Goal: Task Accomplishment & Management: Complete application form

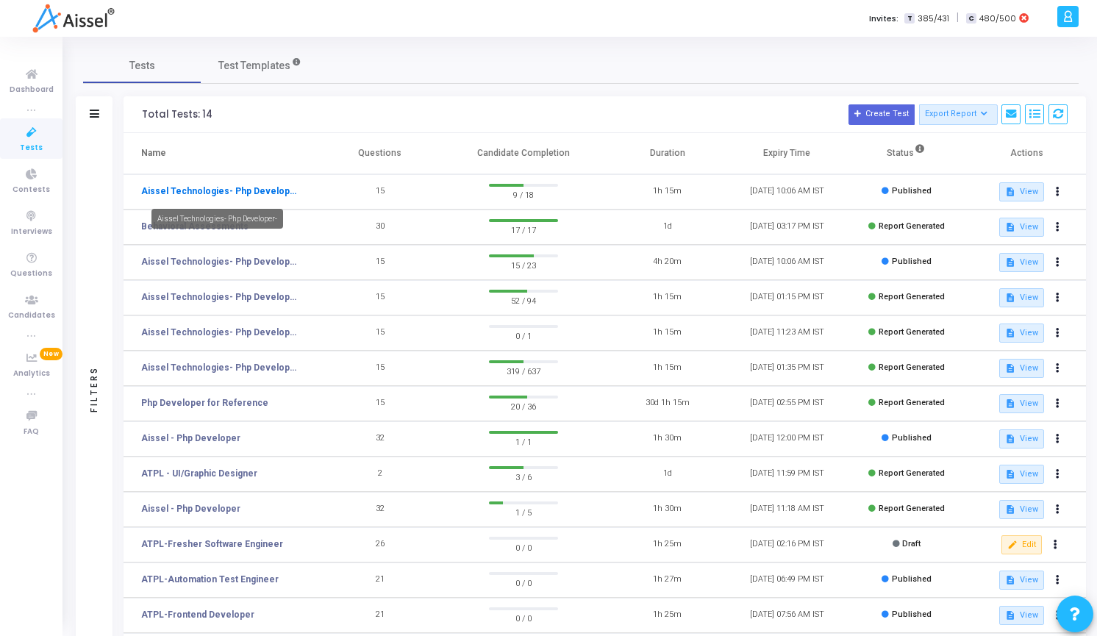
click at [216, 195] on link "Aissel Technologies- Php Developer-" at bounding box center [219, 191] width 156 height 13
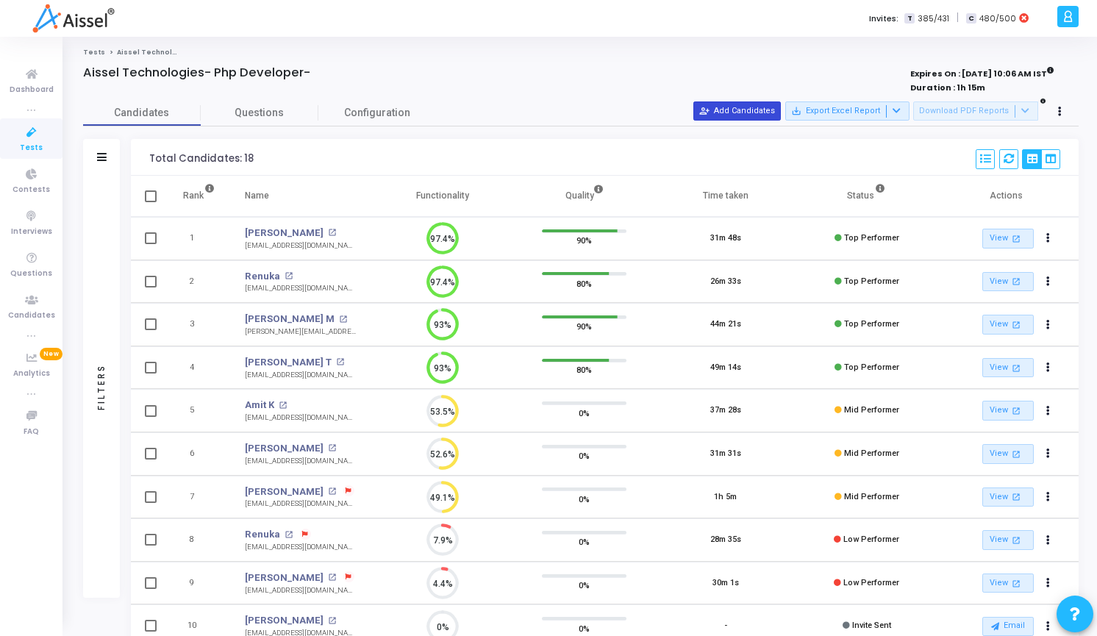
click at [744, 108] on button "person_add_alt Add Candidates" at bounding box center [736, 110] width 87 height 19
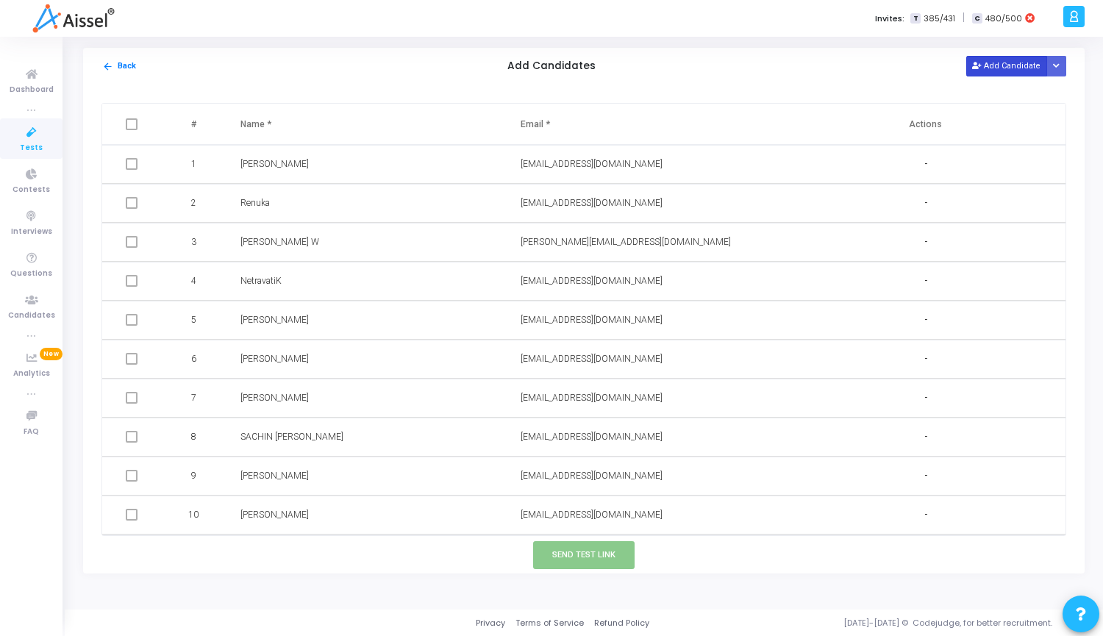
click at [1021, 65] on button "Add Candidate" at bounding box center [1006, 66] width 81 height 20
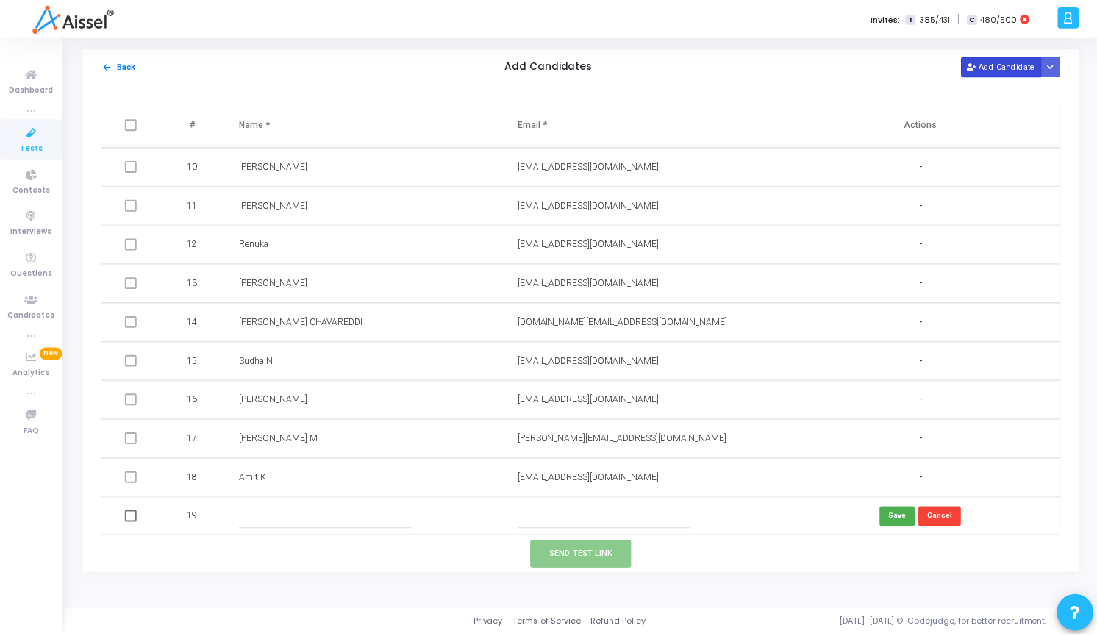
scroll to position [350, 0]
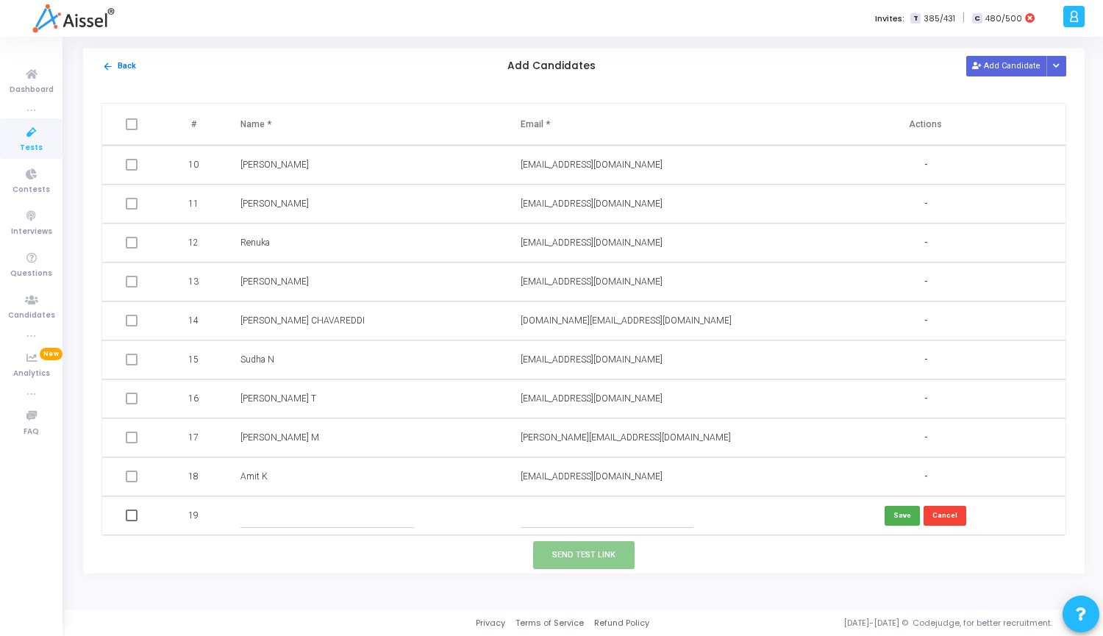
click at [593, 512] on input "text" at bounding box center [608, 516] width 174 height 24
paste input "[EMAIL_ADDRESS][DOMAIN_NAME]"
type input "[EMAIL_ADDRESS][DOMAIN_NAME]"
click at [339, 507] on input "text" at bounding box center [327, 516] width 174 height 24
type input "Aditi"
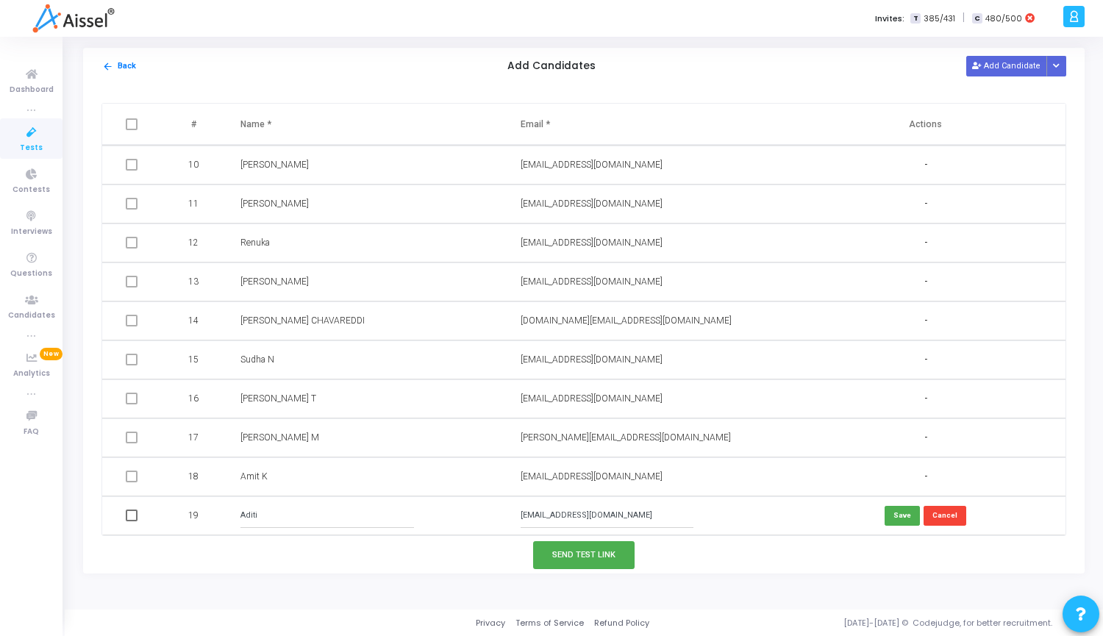
click at [352, 541] on div "Send Test Link" at bounding box center [583, 555] width 1001 height 37
click at [894, 523] on button "Save" at bounding box center [901, 516] width 35 height 20
click at [131, 518] on span at bounding box center [132, 516] width 12 height 12
click at [131, 521] on input "checkbox" at bounding box center [131, 521] width 1 height 1
checkbox input "true"
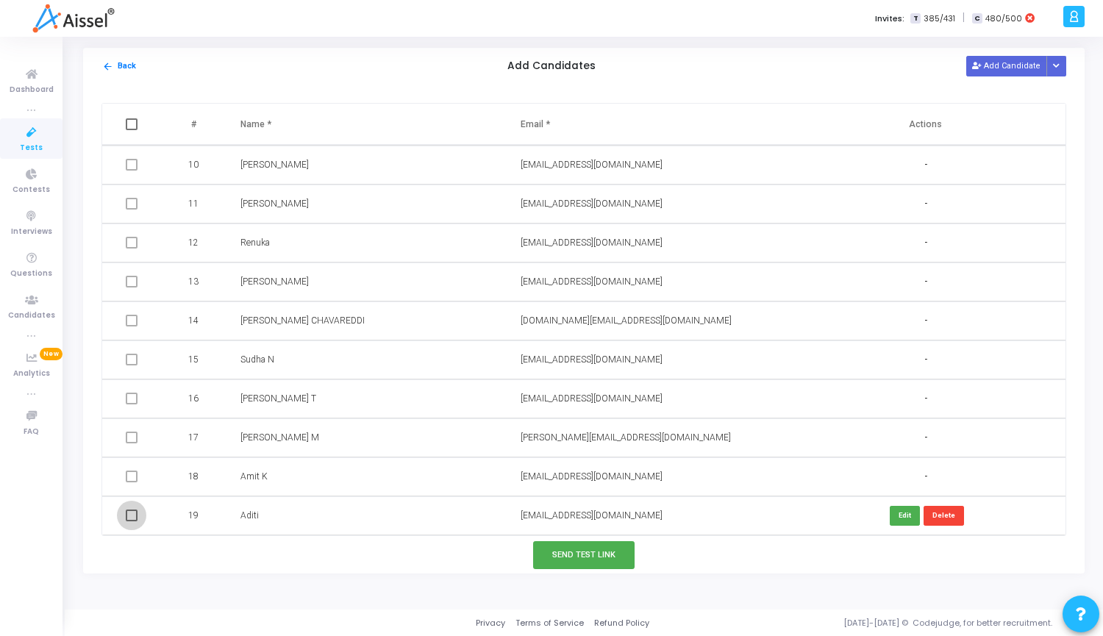
checkbox input "true"
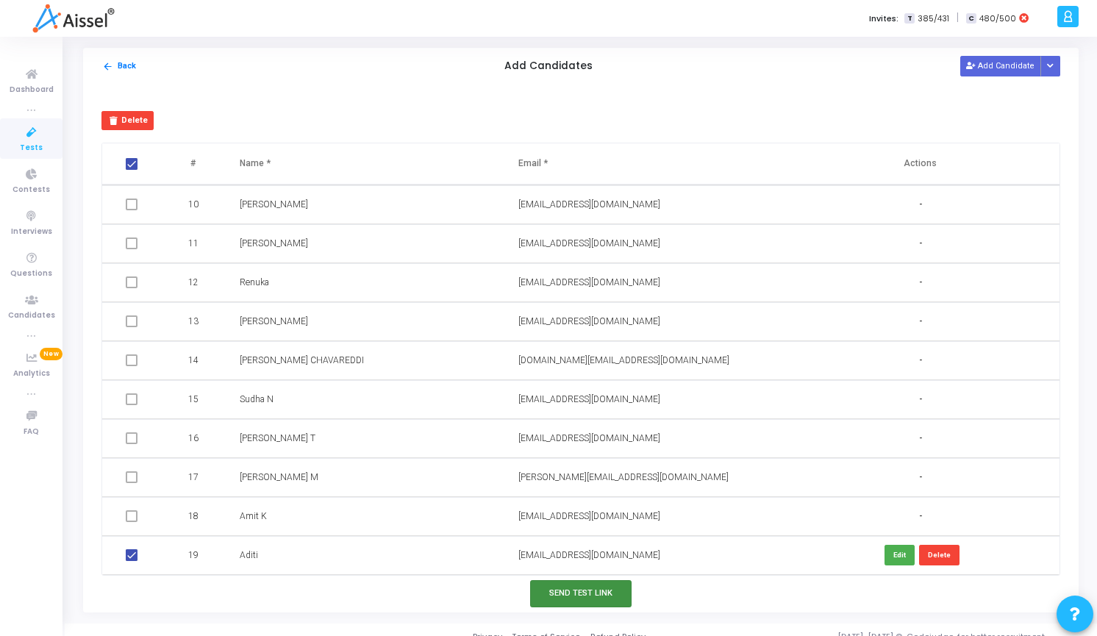
click at [561, 602] on button "Send Test Link" at bounding box center [580, 593] width 101 height 27
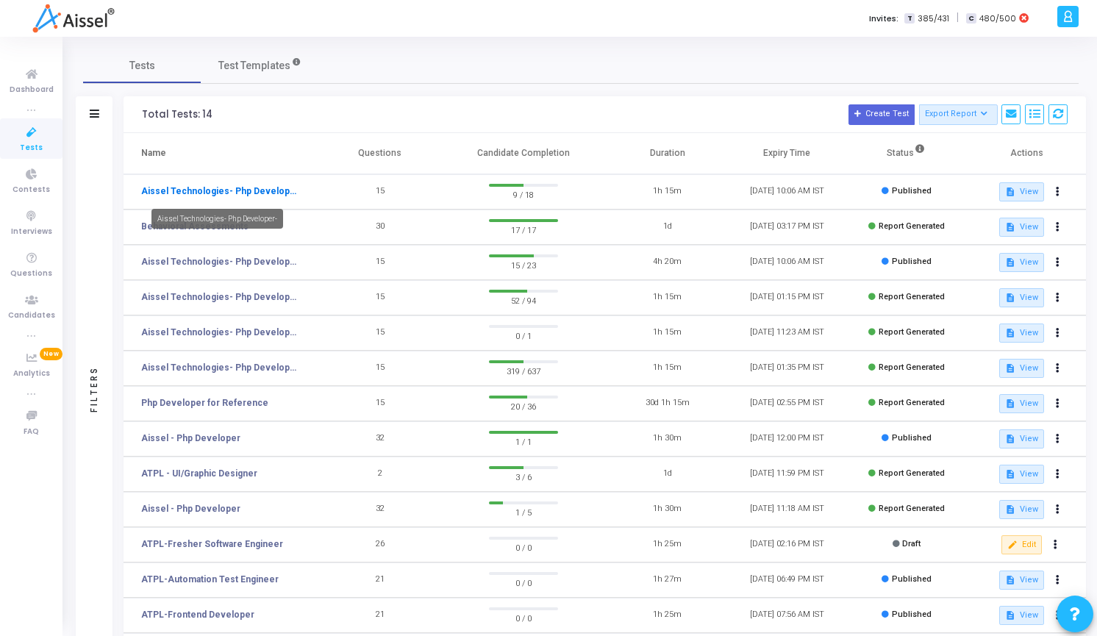
click at [261, 187] on link "Aissel Technologies- Php Developer-" at bounding box center [219, 191] width 156 height 13
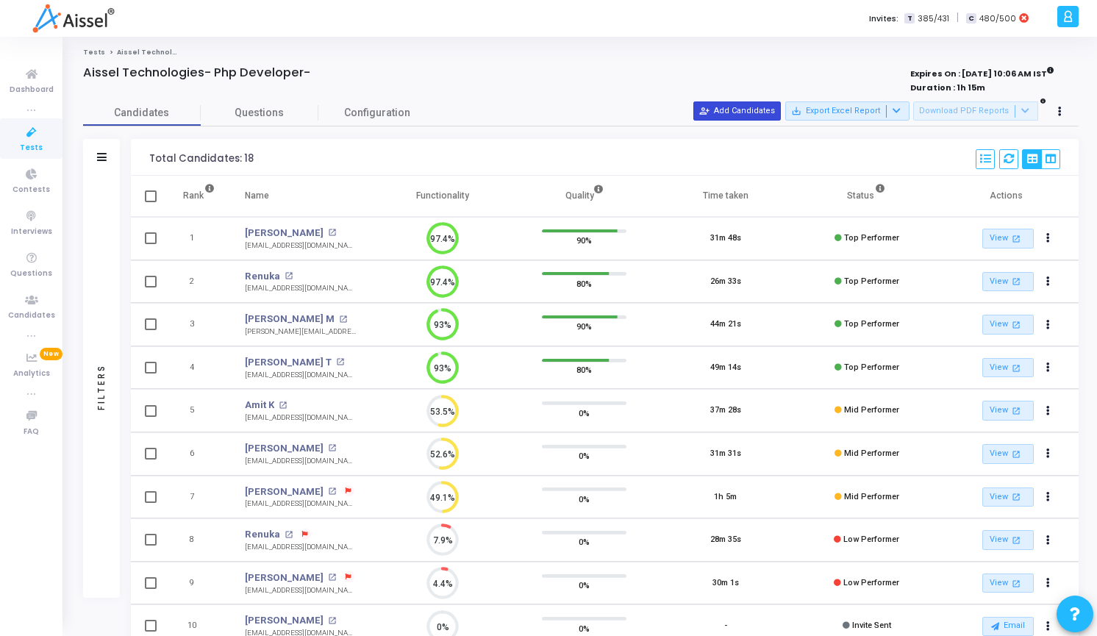
click at [749, 107] on button "person_add_alt Add Candidates" at bounding box center [736, 110] width 87 height 19
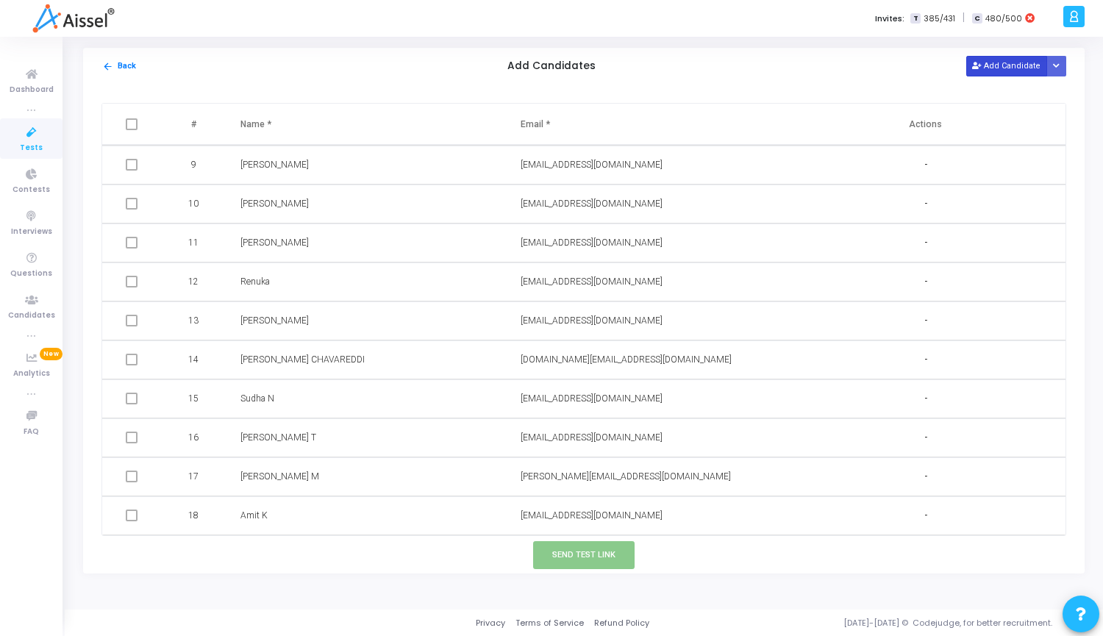
click at [1018, 71] on button "Add Candidate" at bounding box center [1006, 66] width 81 height 20
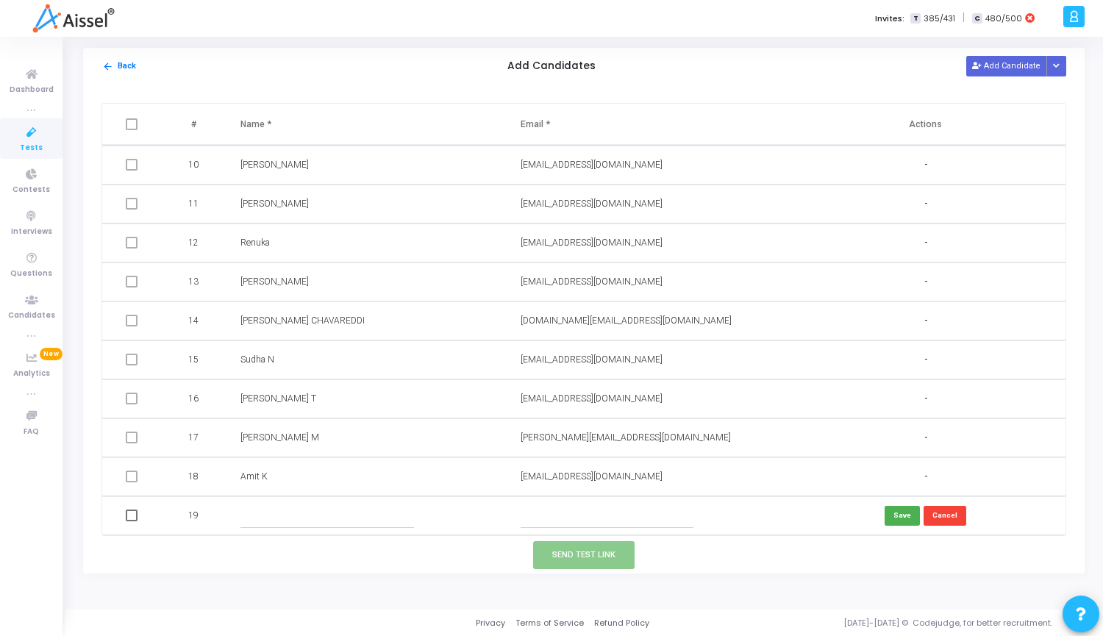
click at [578, 518] on input "text" at bounding box center [608, 516] width 174 height 24
paste input "[EMAIL_ADDRESS][DOMAIN_NAME]"
type input "[EMAIL_ADDRESS][DOMAIN_NAME]"
click at [343, 514] on input "text" at bounding box center [327, 516] width 174 height 24
type input "Aditi"
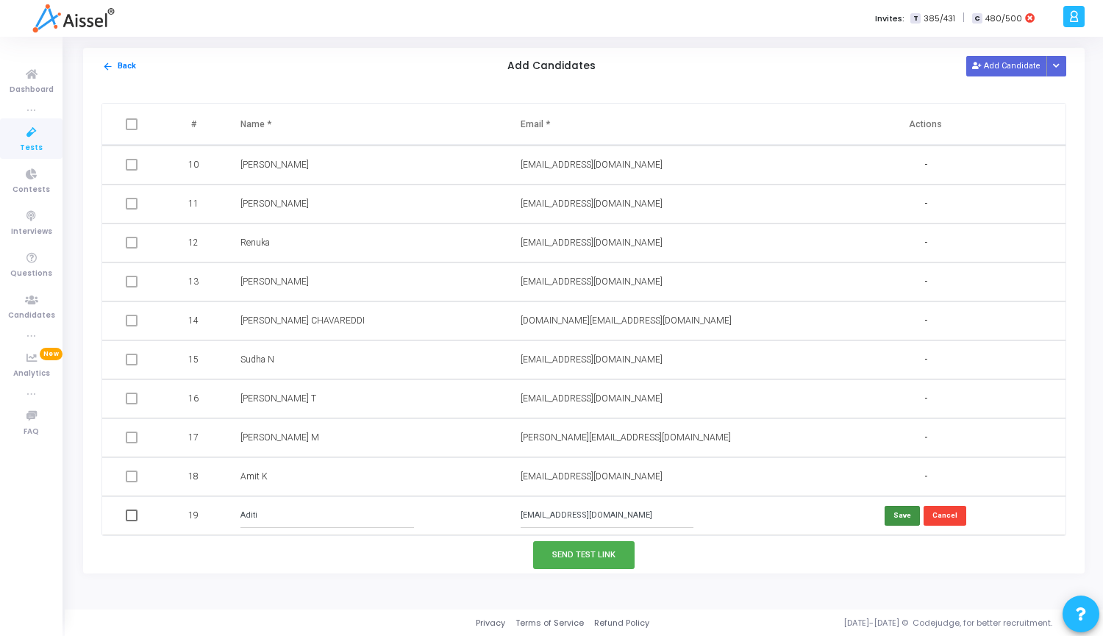
click at [898, 512] on button "Save" at bounding box center [901, 516] width 35 height 20
click at [129, 515] on span at bounding box center [132, 516] width 12 height 12
click at [131, 521] on input "checkbox" at bounding box center [131, 521] width 1 height 1
checkbox input "true"
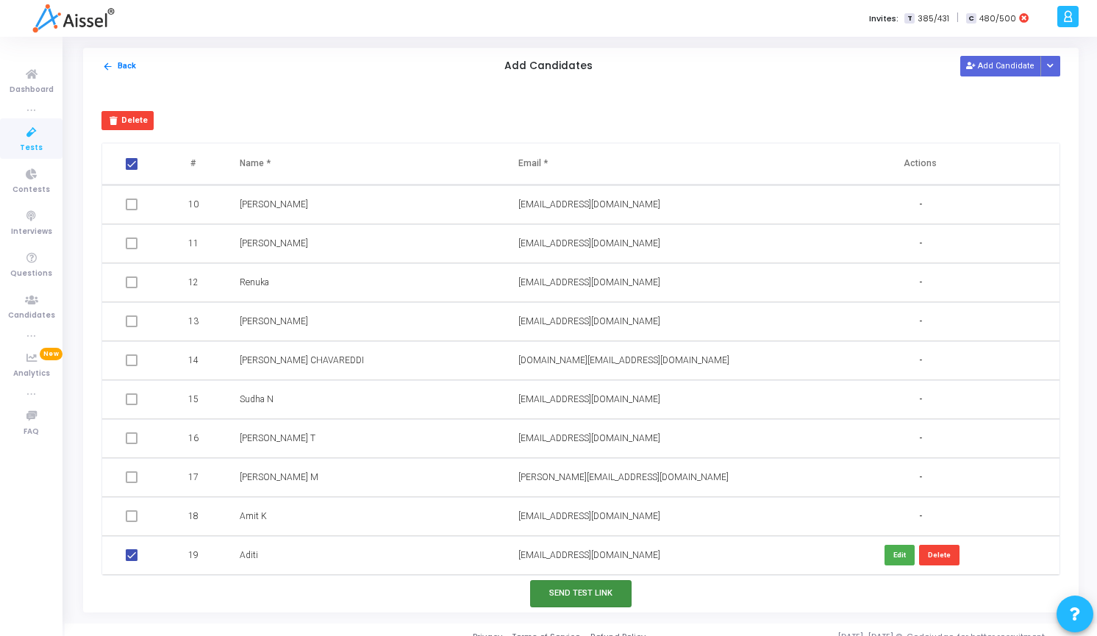
click at [575, 588] on button "Send Test Link" at bounding box center [580, 593] width 101 height 27
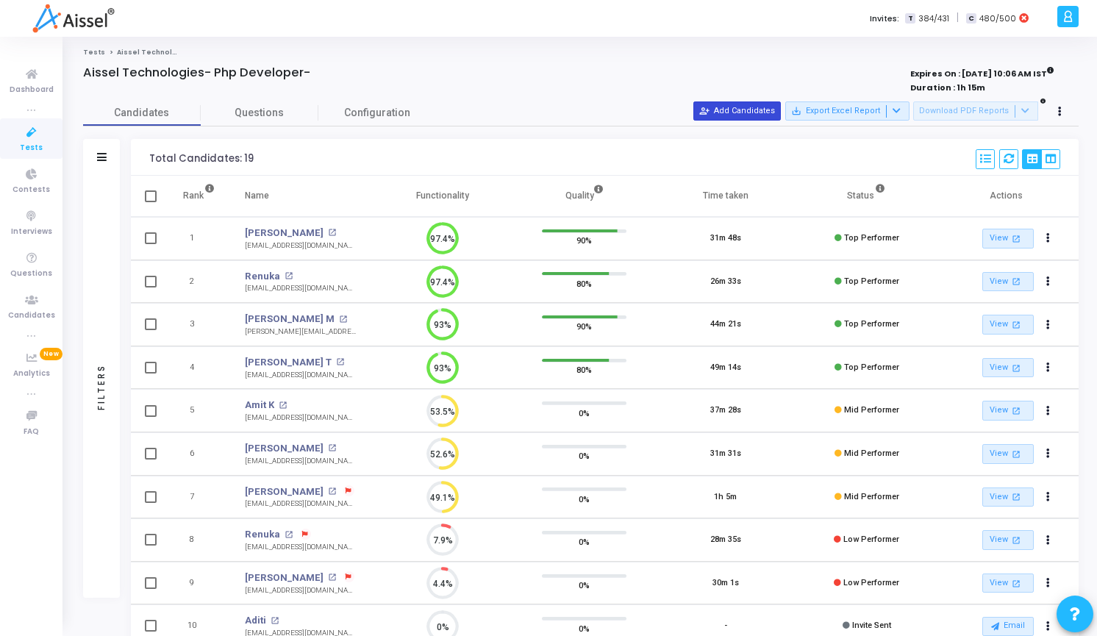
click at [776, 115] on button "person_add_alt Add Candidates" at bounding box center [736, 110] width 87 height 19
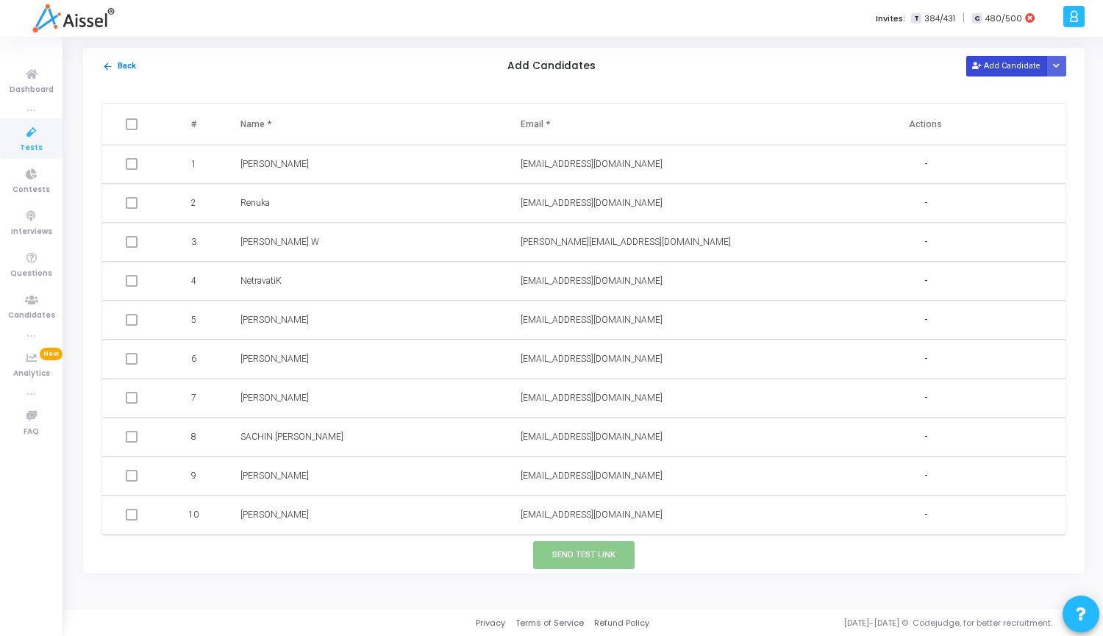
click at [980, 68] on icon at bounding box center [976, 66] width 8 height 8
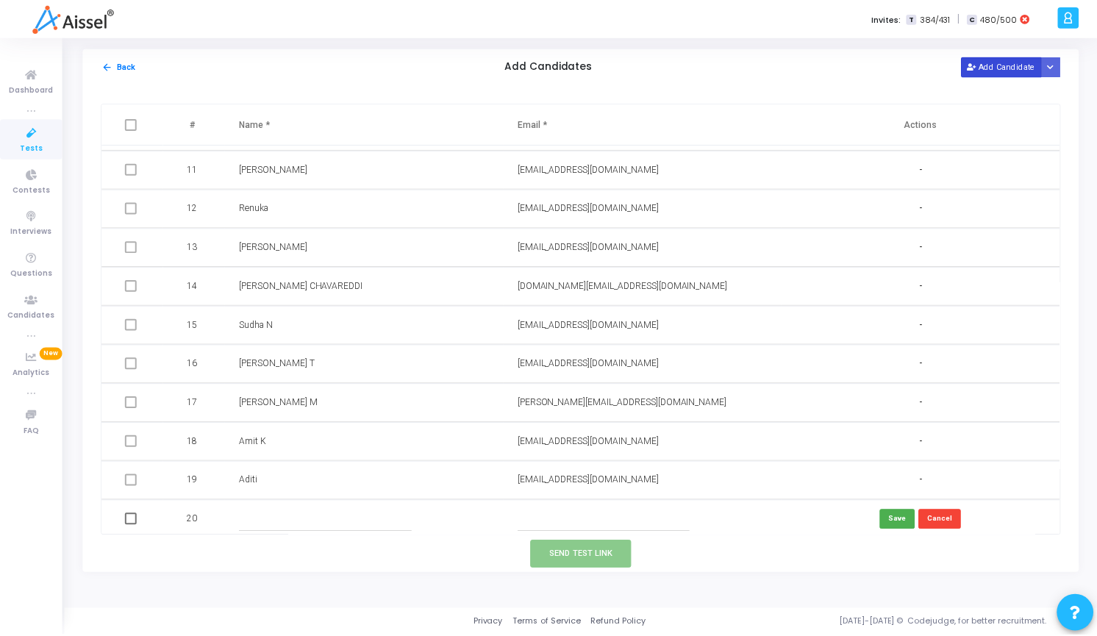
scroll to position [389, 0]
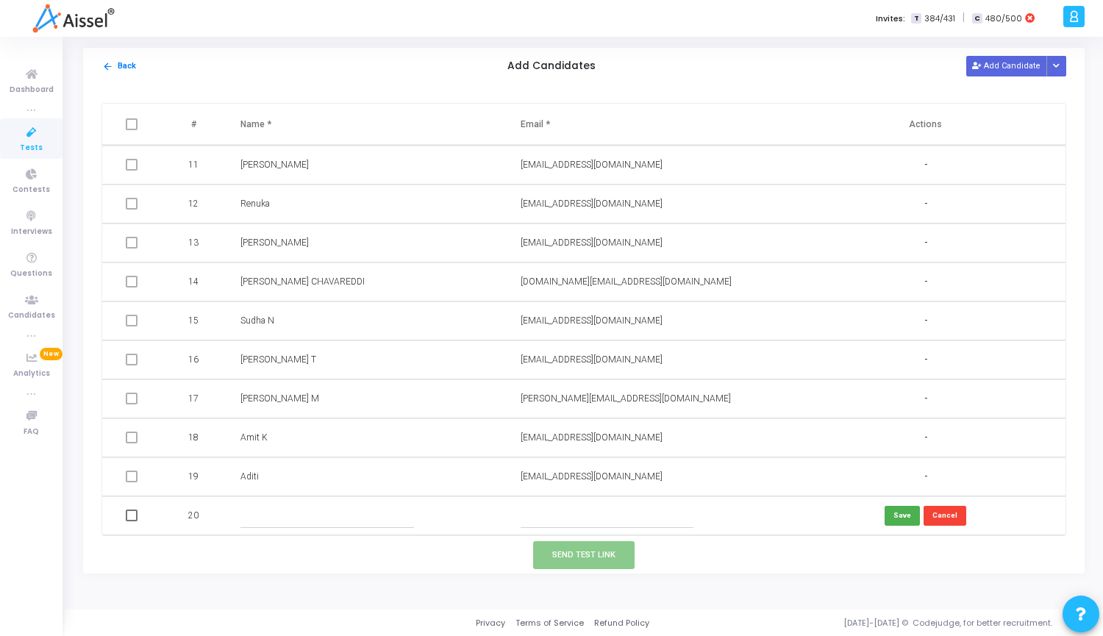
click at [579, 521] on input "text" at bounding box center [608, 516] width 174 height 24
paste input "[EMAIL_ADDRESS][DOMAIN_NAME]"
type input "[EMAIL_ADDRESS][DOMAIN_NAME]"
click at [353, 508] on input "text" at bounding box center [327, 516] width 174 height 24
type input "[PERSON_NAME]"
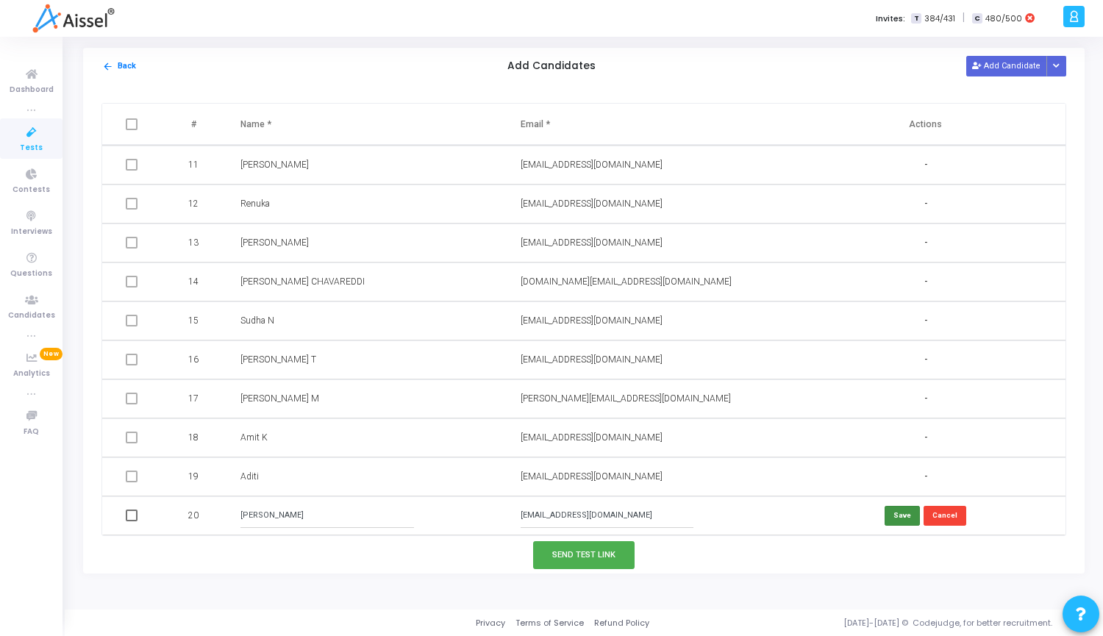
click at [895, 520] on button "Save" at bounding box center [901, 516] width 35 height 20
click at [133, 518] on span at bounding box center [132, 516] width 12 height 12
click at [132, 521] on input "checkbox" at bounding box center [131, 521] width 1 height 1
checkbox input "true"
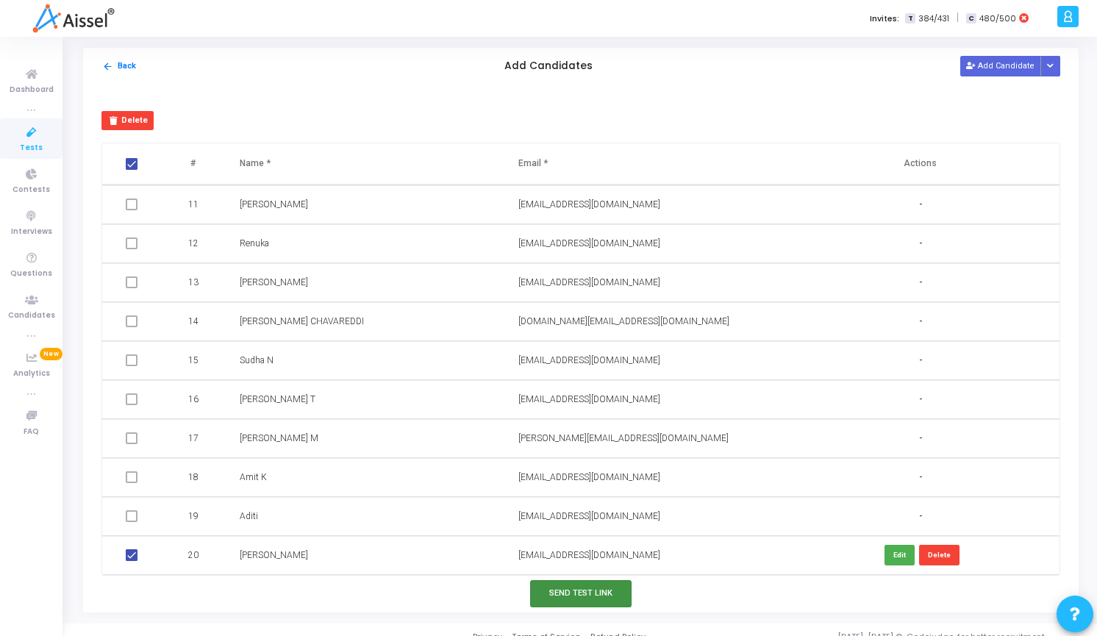
click at [570, 596] on button "Send Test Link" at bounding box center [580, 593] width 101 height 27
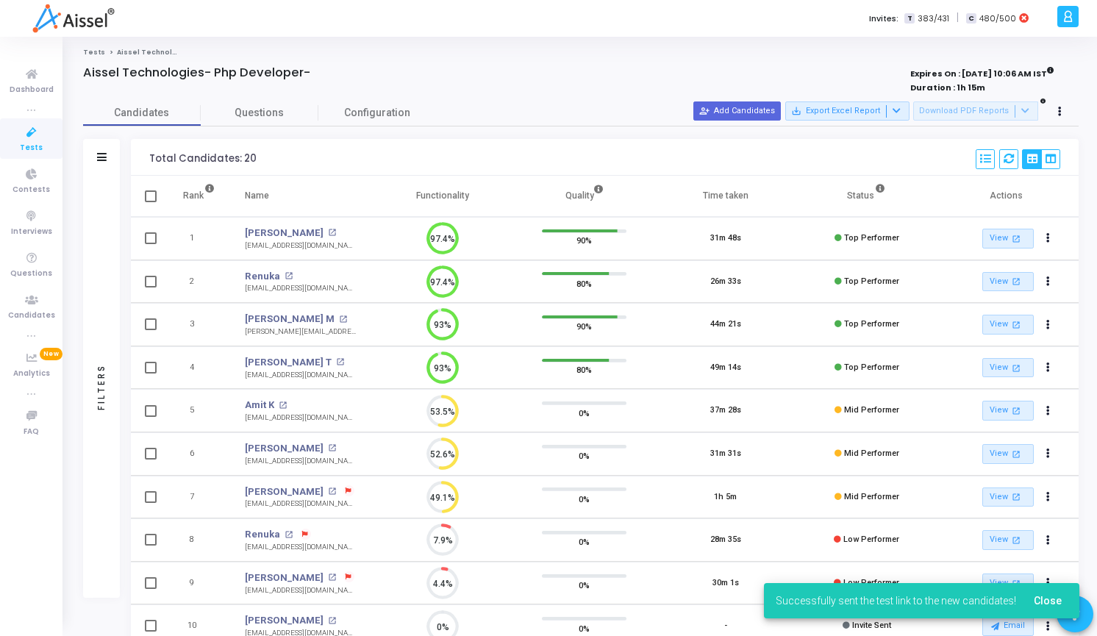
scroll to position [31, 37]
